Goal: Task Accomplishment & Management: Manage account settings

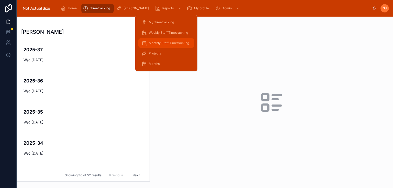
click at [164, 43] on span "Monthly Staff Timetracking" at bounding box center [169, 43] width 40 height 4
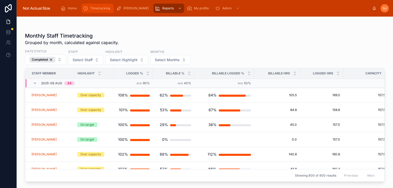
click at [99, 8] on span "TImetracking" at bounding box center [100, 8] width 20 height 4
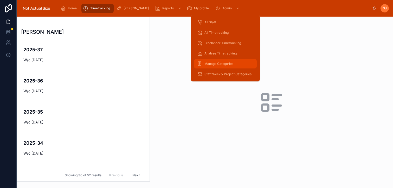
click at [222, 65] on span "Manage Categories" at bounding box center [218, 64] width 29 height 4
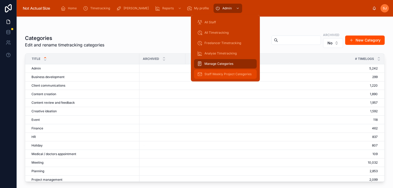
click at [215, 76] on span "Staff Weekly Project Categories" at bounding box center [227, 74] width 47 height 4
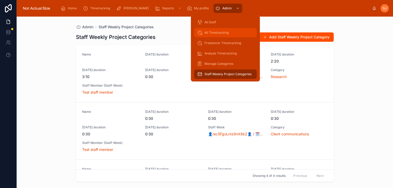
click at [217, 32] on span "All Timetracking" at bounding box center [216, 33] width 24 height 4
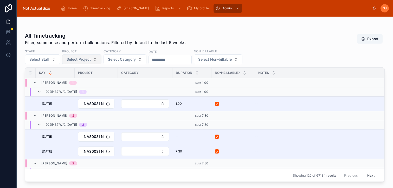
click at [76, 60] on span "Select Project" at bounding box center [79, 59] width 24 height 5
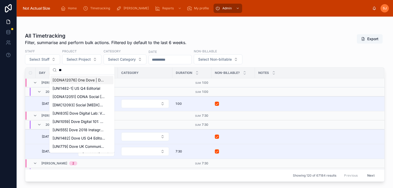
type input "**"
click at [82, 79] on span "[ODNA12076] One Dove | Dove Social | [MEDICAL_DATA] Q4 2025" at bounding box center [78, 80] width 52 height 5
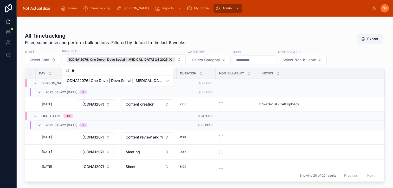
click at [120, 31] on div "All Timetracking Filter, summarise and perform bulk actions. Filtered by defaul…" at bounding box center [204, 105] width 359 height 153
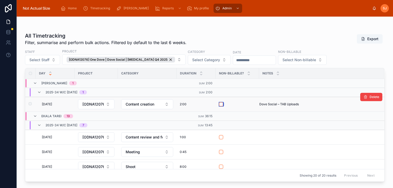
click at [221, 104] on button "button" at bounding box center [221, 104] width 4 height 4
click at [220, 137] on button "button" at bounding box center [221, 137] width 4 height 4
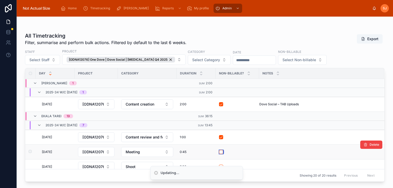
click at [220, 152] on button "button" at bounding box center [221, 152] width 4 height 4
click at [220, 167] on li "Updating..." at bounding box center [196, 173] width 92 height 14
click at [221, 164] on td at bounding box center [236, 167] width 43 height 15
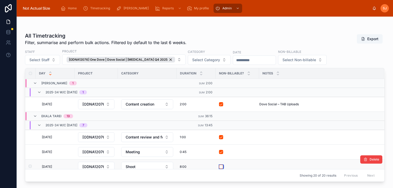
click at [221, 166] on button "button" at bounding box center [221, 167] width 4 height 4
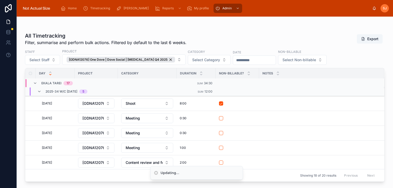
scroll to position [35, 0]
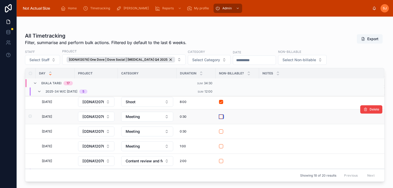
click at [220, 116] on button "button" at bounding box center [221, 117] width 4 height 4
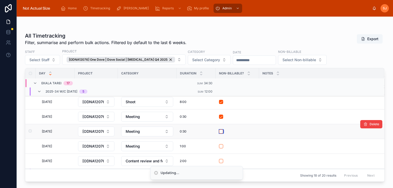
click at [220, 130] on button "button" at bounding box center [221, 132] width 4 height 4
click at [222, 147] on button "button" at bounding box center [221, 146] width 4 height 4
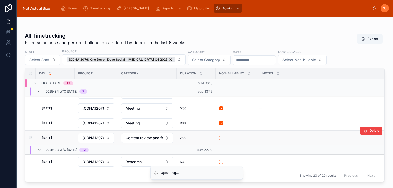
scroll to position [90, 0]
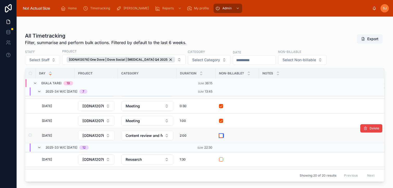
click at [220, 135] on button "button" at bounding box center [221, 136] width 4 height 4
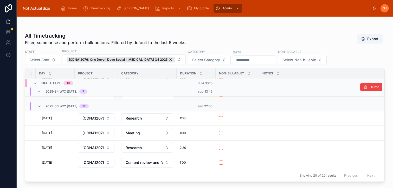
scroll to position [143, 0]
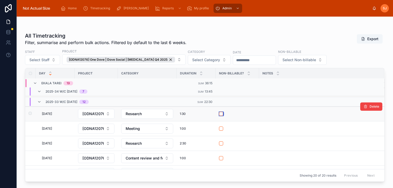
click at [220, 114] on button "button" at bounding box center [221, 114] width 4 height 4
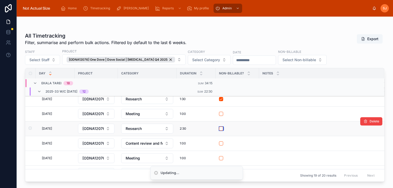
click at [220, 130] on button "button" at bounding box center [221, 129] width 4 height 4
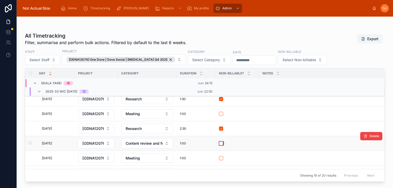
click at [221, 144] on button "button" at bounding box center [221, 144] width 4 height 4
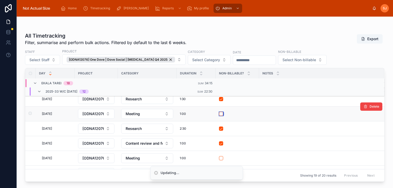
click at [221, 115] on button "button" at bounding box center [221, 114] width 4 height 4
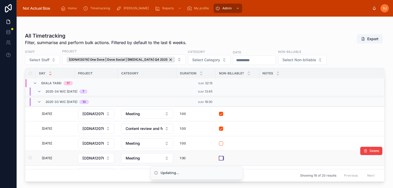
click at [221, 160] on div "Updating... Home TImetracking [PERSON_NAME] Reports My profile Admin [PERSON_NA…" at bounding box center [196, 94] width 393 height 188
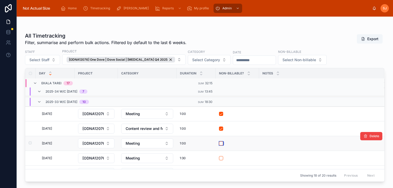
click at [220, 144] on button "button" at bounding box center [221, 144] width 4 height 4
click at [221, 158] on button "button" at bounding box center [221, 158] width 4 height 4
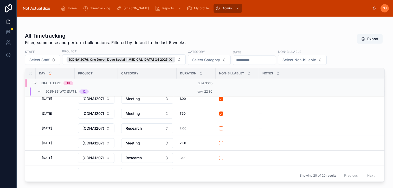
scroll to position [222, 0]
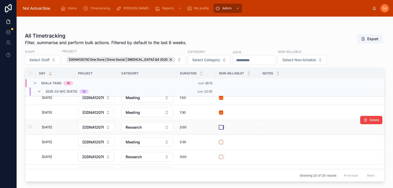
click at [221, 129] on button "button" at bounding box center [221, 127] width 4 height 4
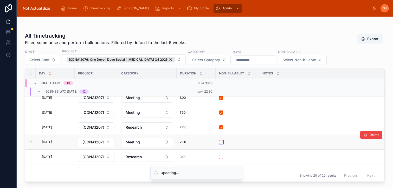
click at [221, 141] on button "button" at bounding box center [221, 142] width 4 height 4
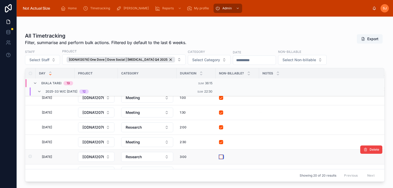
click at [221, 158] on button "button" at bounding box center [221, 157] width 4 height 4
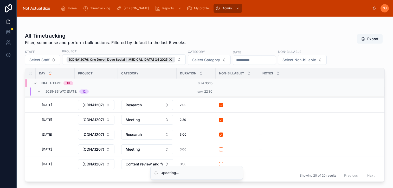
scroll to position [268, 0]
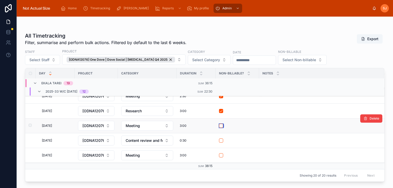
click at [220, 126] on button "button" at bounding box center [221, 126] width 4 height 4
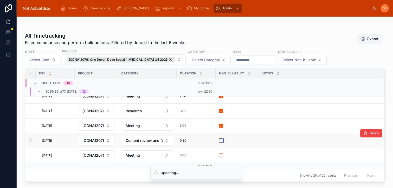
click at [220, 142] on button "button" at bounding box center [221, 141] width 4 height 4
click at [220, 154] on button "button" at bounding box center [221, 156] width 4 height 4
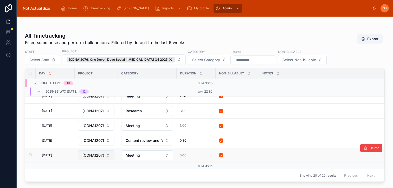
click at [100, 155] on span "[ODNA12076] One Dove | Dove Social | [MEDICAL_DATA] Q4 2025" at bounding box center [92, 155] width 21 height 5
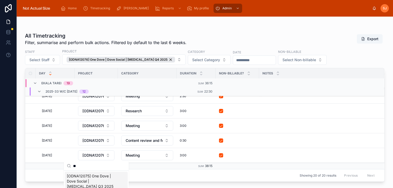
type input "**"
click at [123, 177] on div "[ODNA12075] One Dove | Dove Social | [MEDICAL_DATA] Q3 2025" at bounding box center [96, 181] width 63 height 19
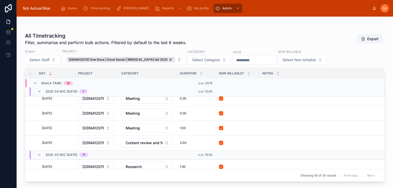
scroll to position [97, 0]
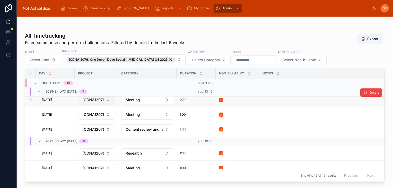
click at [102, 100] on span "[ODNA12076] One Dove | Dove Social | [MEDICAL_DATA] Q4 2025" at bounding box center [92, 99] width 21 height 5
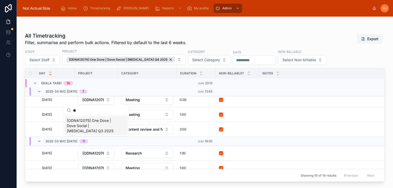
type input "**"
click at [97, 122] on span "[ODNA12075] One Dove | Dove Social | [MEDICAL_DATA] Q3 2025" at bounding box center [93, 126] width 52 height 16
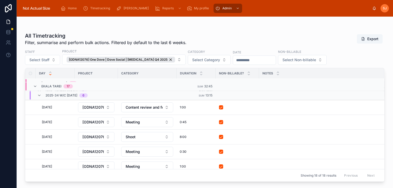
scroll to position [0, 0]
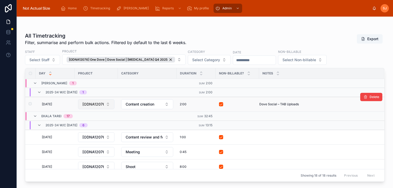
click at [102, 104] on span "[ODNA12076] One Dove | Dove Social | [MEDICAL_DATA] Q4 2025" at bounding box center [92, 104] width 21 height 5
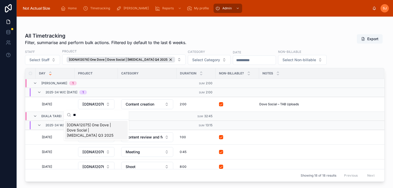
type input "**"
click at [107, 131] on span "[ODNA12075] One Dove | Dove Social | [MEDICAL_DATA] Q3 2025" at bounding box center [93, 131] width 52 height 16
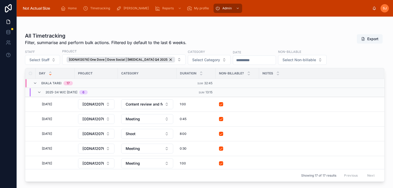
click at [94, 104] on span "[ODNA12076] One Dove | Dove Social | [MEDICAL_DATA] Q4 2025" at bounding box center [92, 104] width 21 height 5
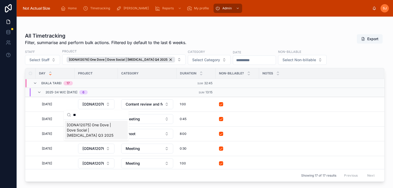
type input "**"
click at [89, 125] on span "[ODNA12075] One Dove | Dove Social | [MEDICAL_DATA] Q3 2025" at bounding box center [93, 131] width 52 height 16
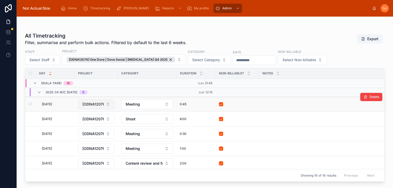
click at [104, 104] on button "[ODNA12076] One Dove | Dove Social | [MEDICAL_DATA] Q4 2025" at bounding box center [96, 105] width 36 height 10
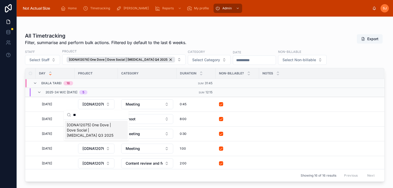
type input "**"
click at [91, 128] on span "[ODNA12075] One Dove | Dove Social | [MEDICAL_DATA] Q3 2025" at bounding box center [93, 131] width 52 height 16
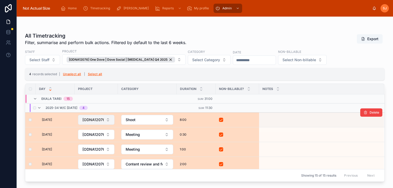
click at [94, 119] on span "[ODNA12076] One Dove | Dove Social | [MEDICAL_DATA] Q4 2025" at bounding box center [92, 119] width 21 height 5
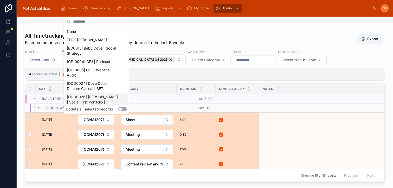
click at [124, 109] on button "Use setting" at bounding box center [122, 109] width 8 height 4
click at [96, 22] on input "text" at bounding box center [99, 21] width 52 height 9
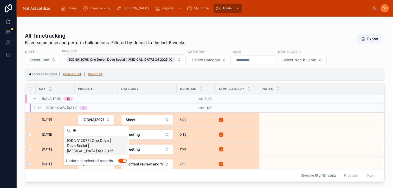
type input "**"
click at [98, 144] on span "[ODNA12075] One Dove | Dove Social | [MEDICAL_DATA] Q3 2025" at bounding box center [93, 146] width 52 height 16
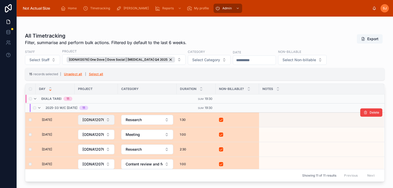
click at [90, 120] on span "[ODNA12076] One Dove | Dove Social | [MEDICAL_DATA] Q4 2025" at bounding box center [92, 119] width 21 height 5
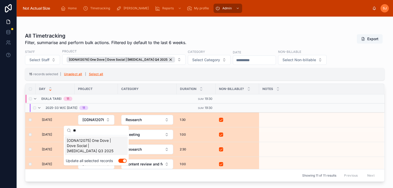
type input "**"
click at [98, 143] on span "[ODNA12075] One Dove | Dove Social | [MEDICAL_DATA] Q3 2025" at bounding box center [93, 146] width 52 height 16
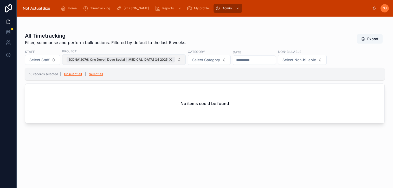
click at [156, 62] on div "[ODNA12076] One Dove | Dove Social | [MEDICAL_DATA] Q4 2025" at bounding box center [121, 60] width 108 height 6
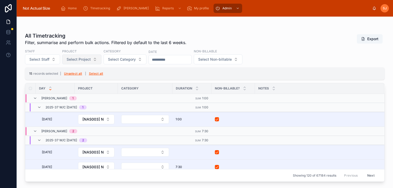
click at [105, 27] on div at bounding box center [204, 27] width 359 height 4
click at [75, 10] on span "Home" at bounding box center [72, 8] width 9 height 4
